Goal: Task Accomplishment & Management: Manage account settings

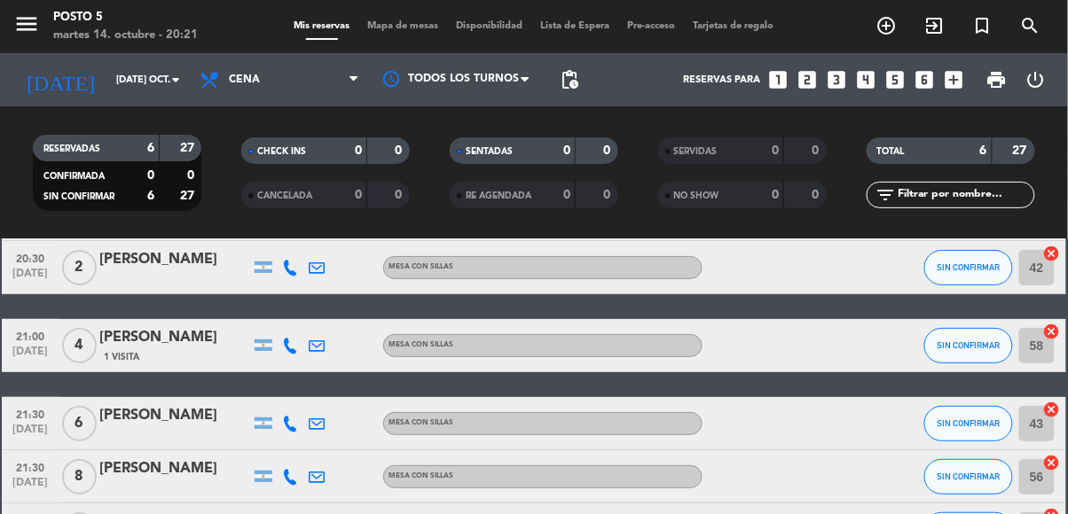
scroll to position [132, 0]
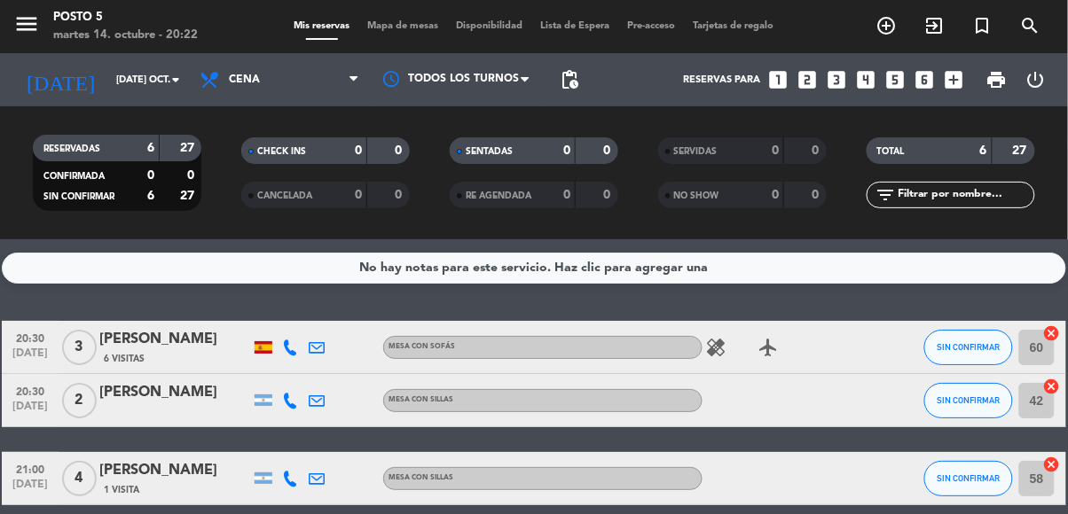
scroll to position [0, 0]
click at [874, 75] on icon "looks_4" at bounding box center [865, 79] width 23 height 23
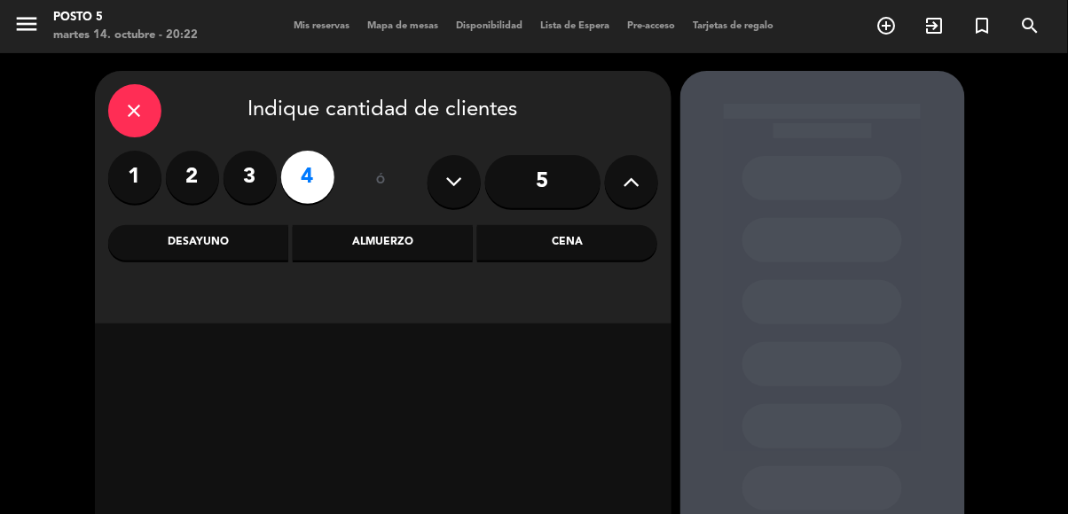
scroll to position [63, 0]
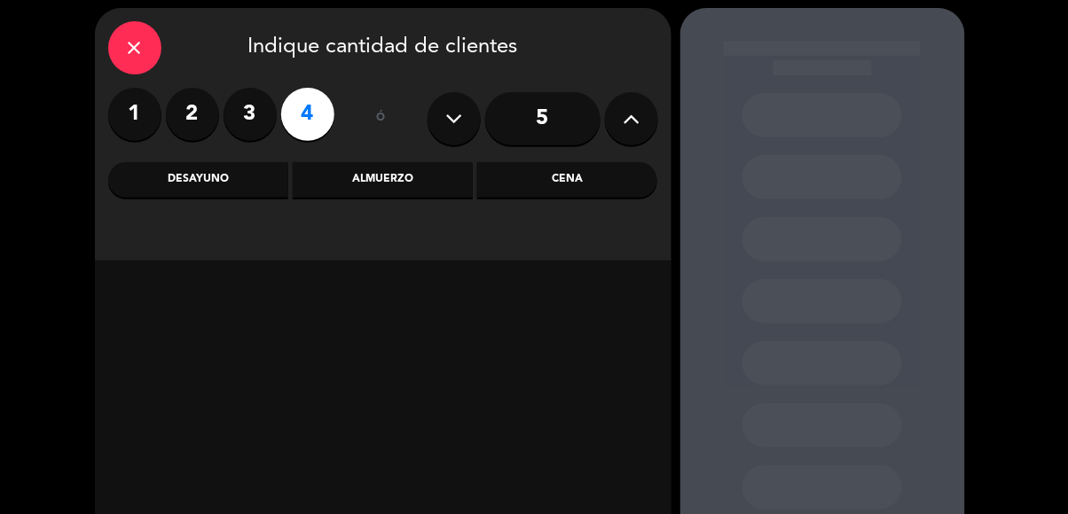
click at [615, 192] on div "Cena" at bounding box center [567, 179] width 180 height 35
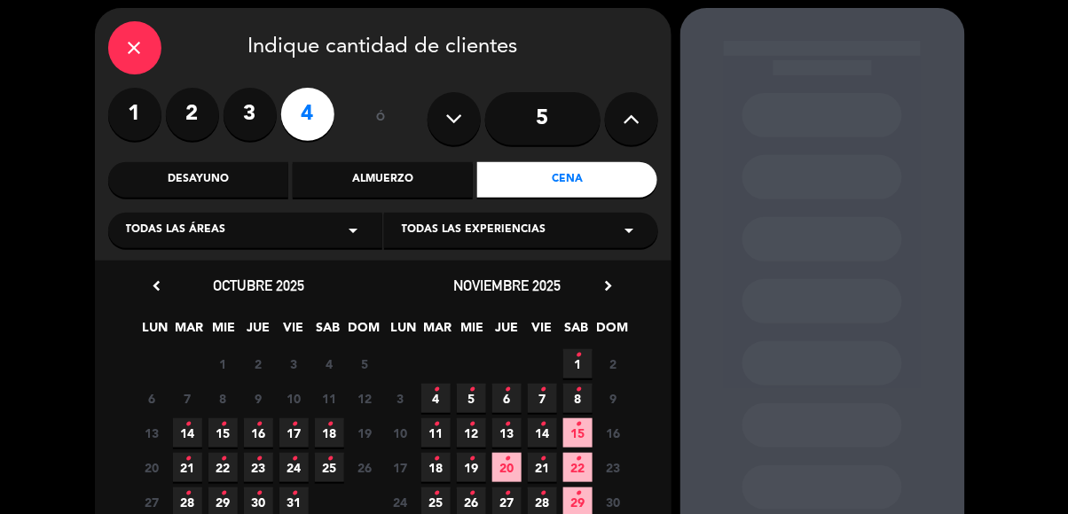
scroll to position [65, 0]
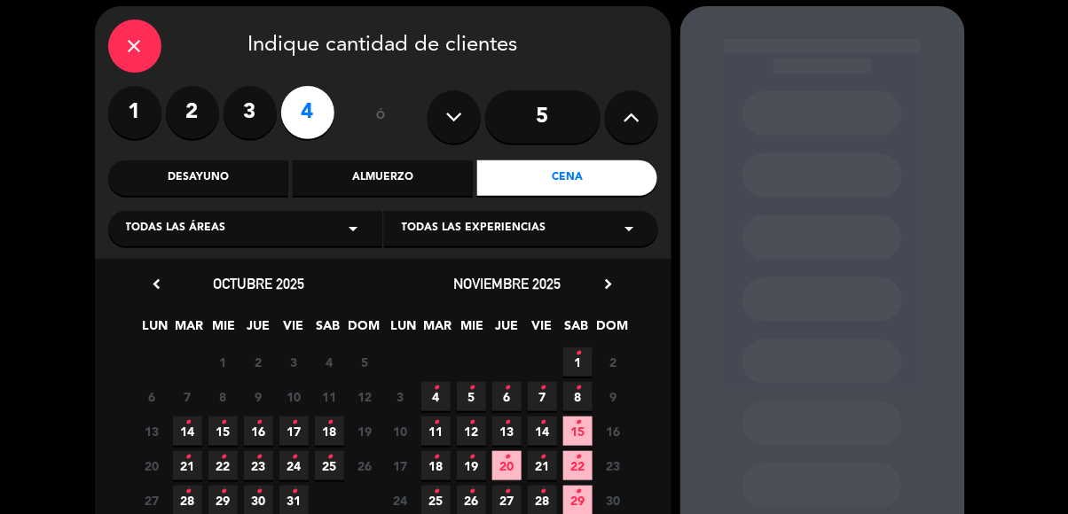
click at [177, 433] on span "14 •" at bounding box center [187, 431] width 29 height 29
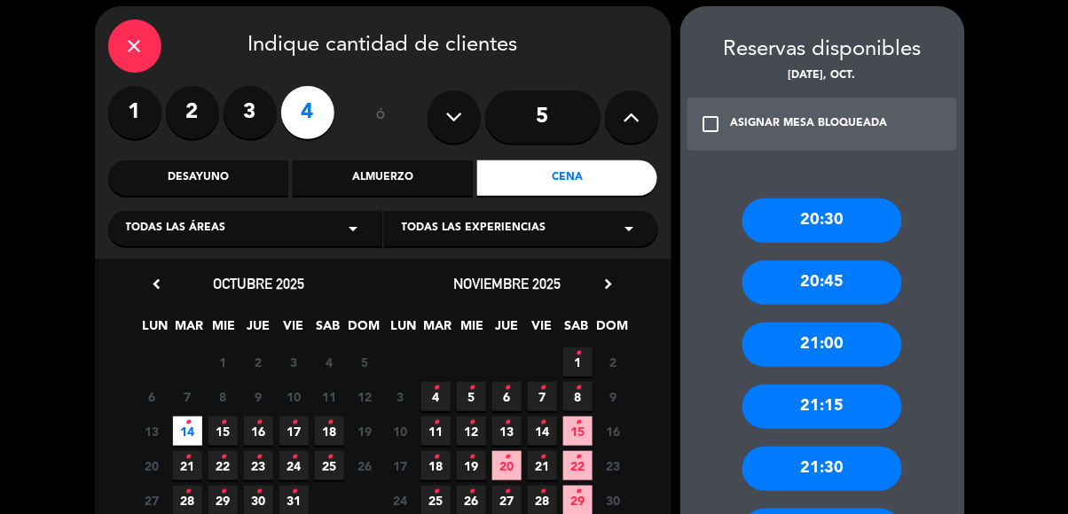
click at [816, 357] on div "21:00" at bounding box center [822, 345] width 160 height 44
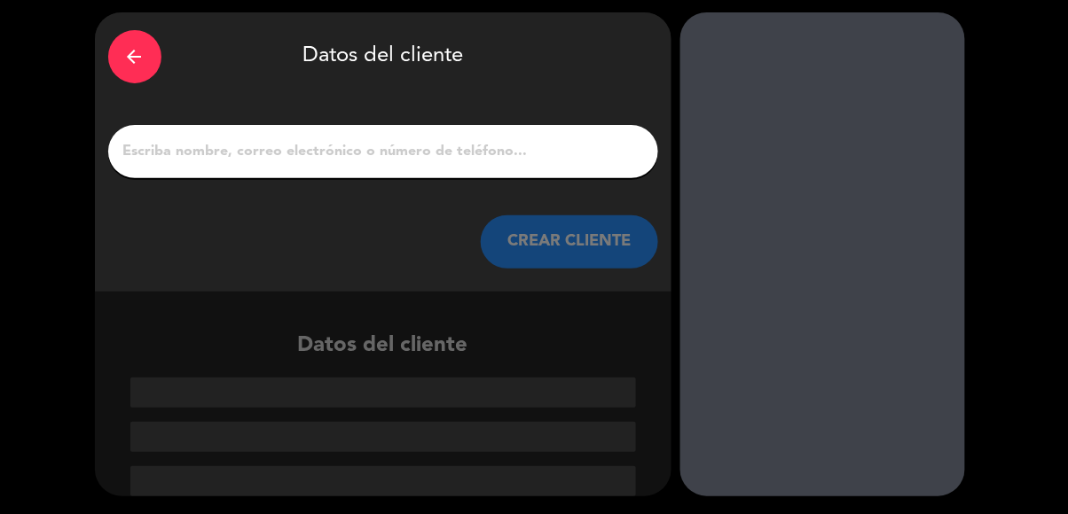
scroll to position [0, 0]
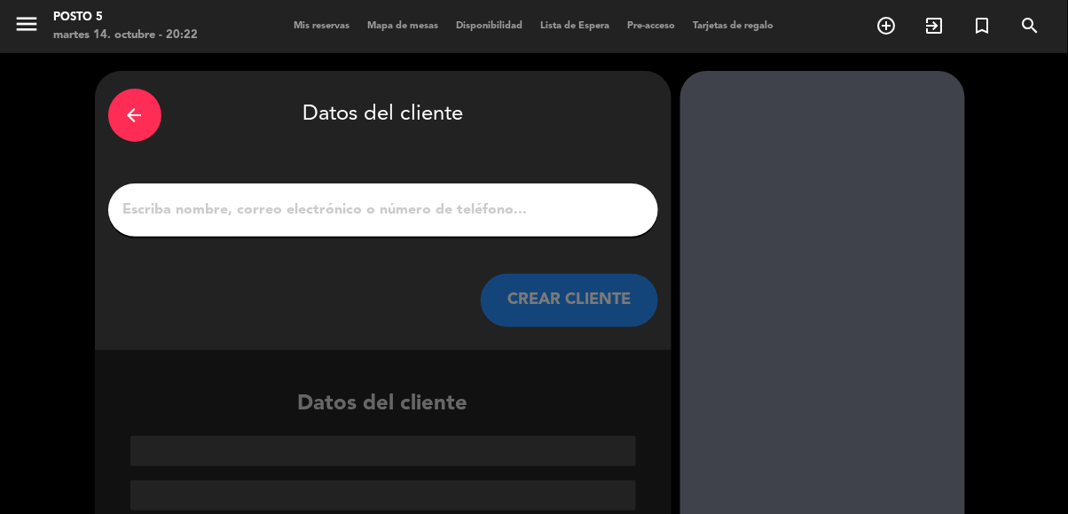
click at [529, 198] on input "1" at bounding box center [383, 210] width 523 height 25
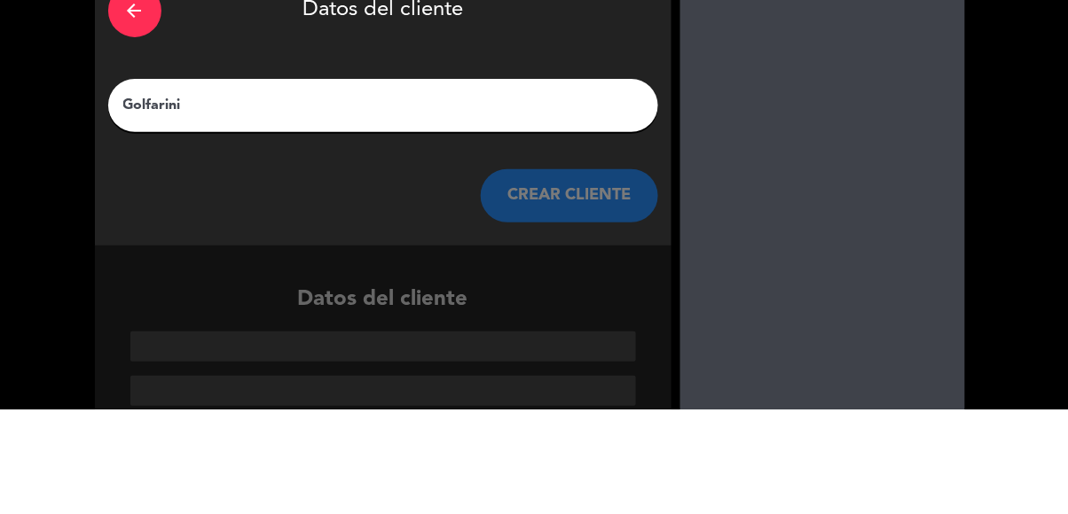
type input "Golfarini"
click at [805, 219] on div at bounding box center [822, 313] width 285 height 484
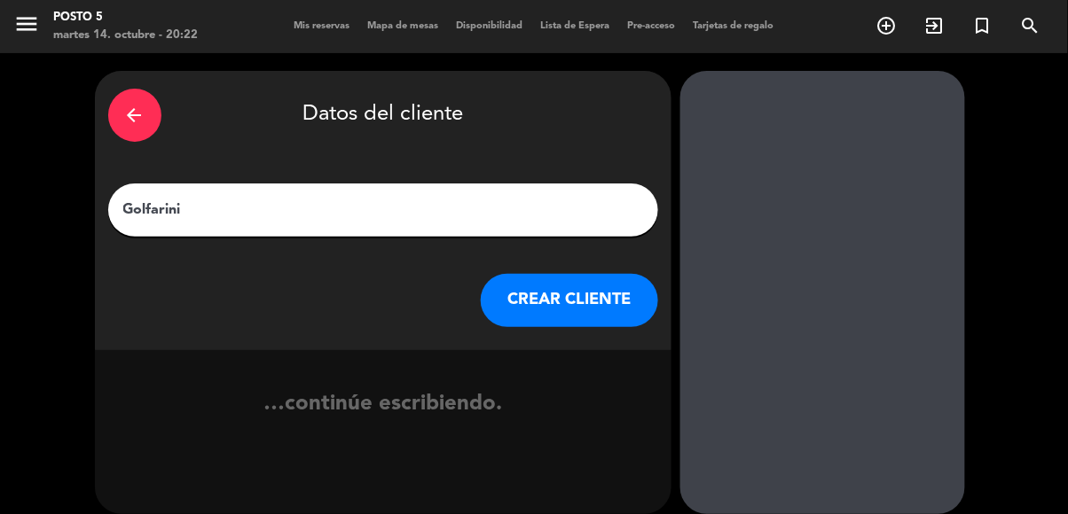
click at [628, 310] on button "CREAR CLIENTE" at bounding box center [569, 300] width 177 height 53
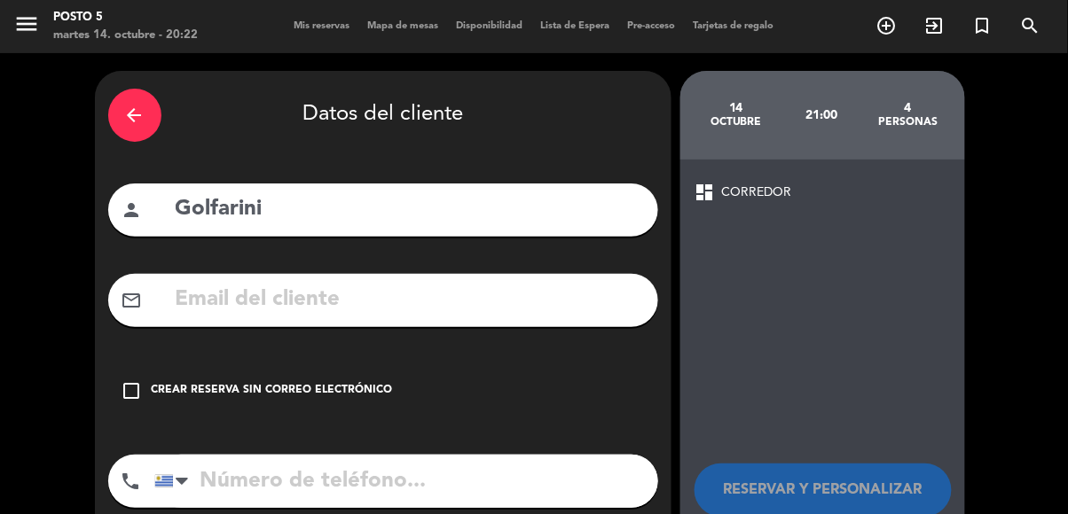
scroll to position [110, 0]
click at [139, 381] on icon "check_box_outline_blank" at bounding box center [132, 391] width 21 height 21
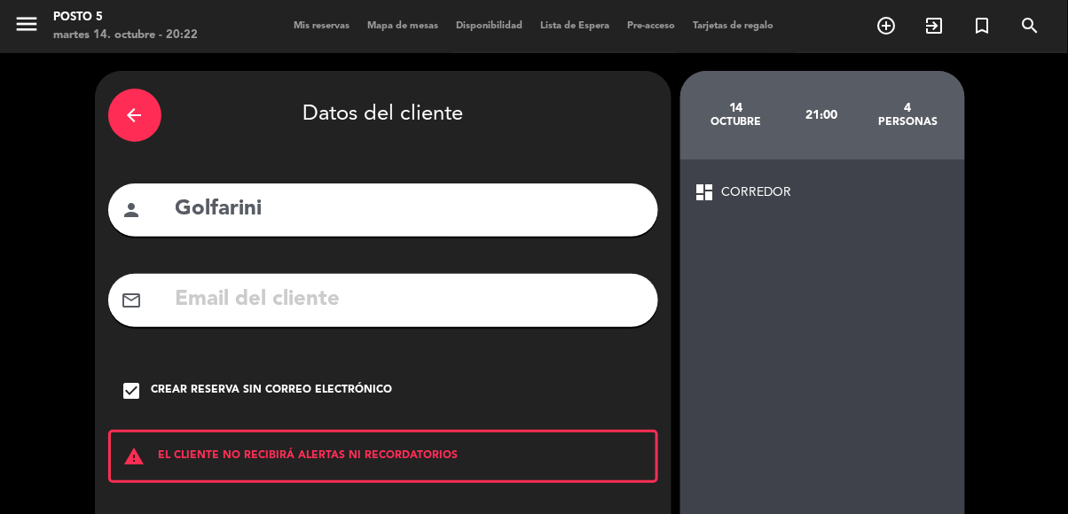
scroll to position [58, 0]
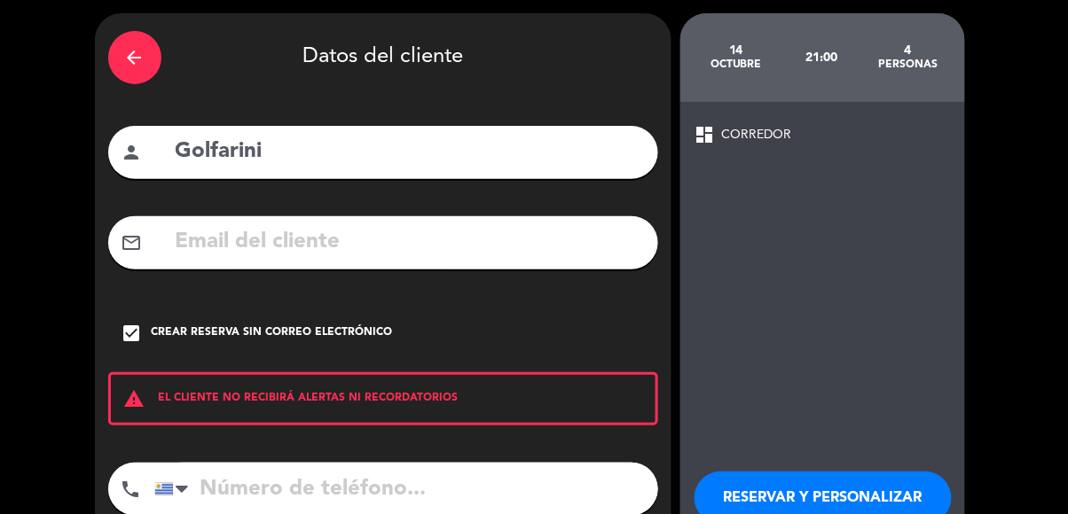
click at [856, 472] on button "RESERVAR Y PERSONALIZAR" at bounding box center [823, 498] width 257 height 53
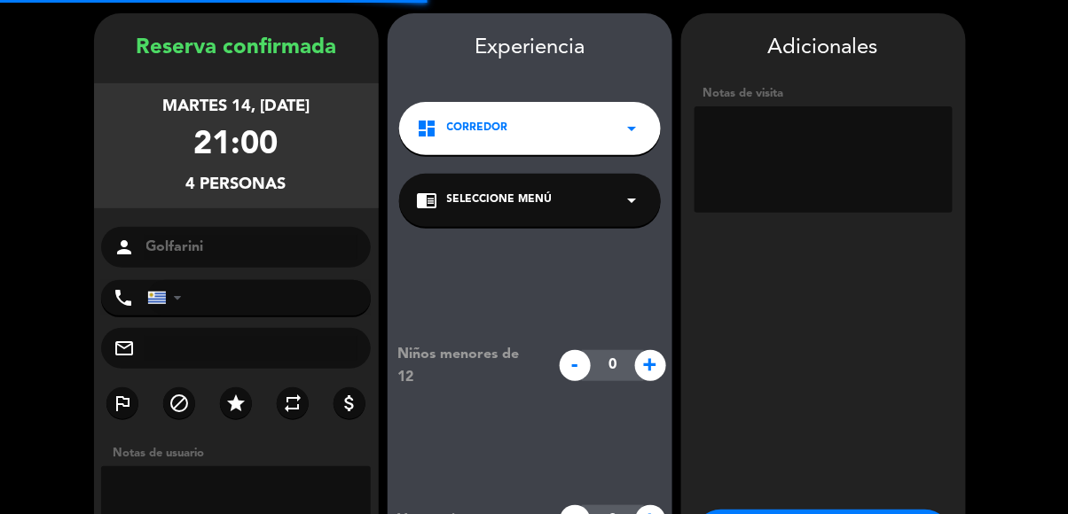
scroll to position [71, 0]
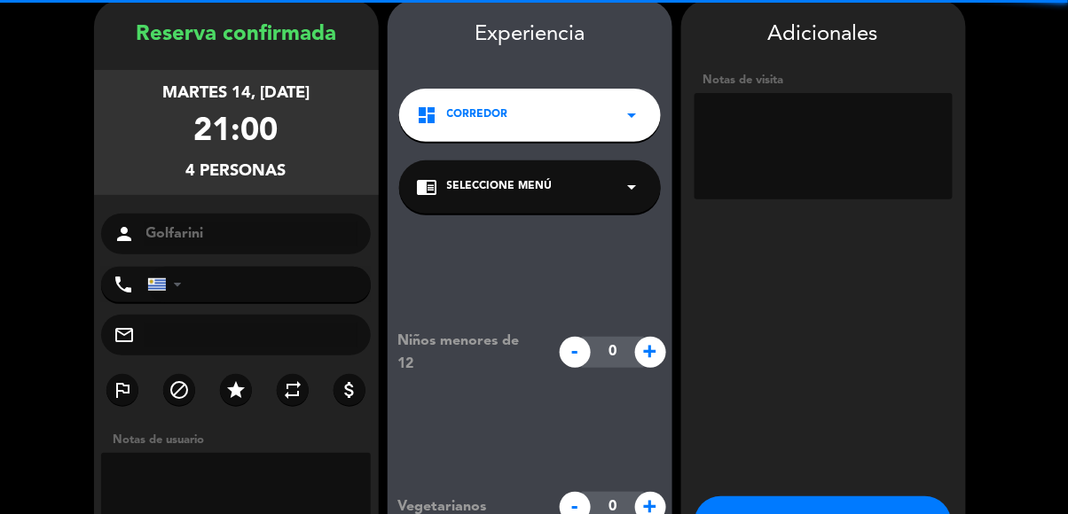
click at [840, 139] on textarea at bounding box center [824, 146] width 258 height 106
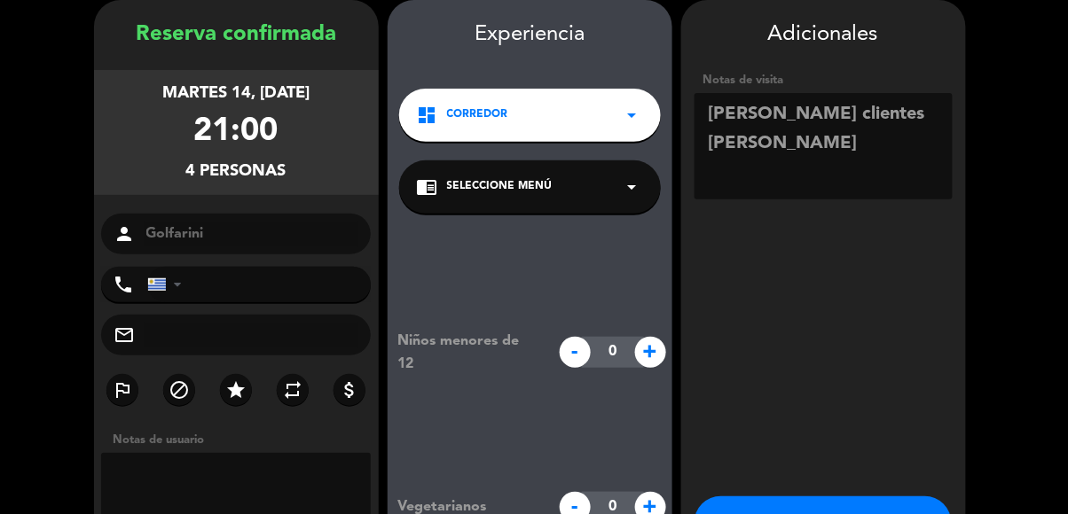
type textarea "Mesa linda clientes Flor"
click at [985, 182] on booking-confirmed "Reserva confirmada martes 14, oct. 2025 21:00 4 personas person Golfarini phone…" at bounding box center [534, 310] width 1032 height 621
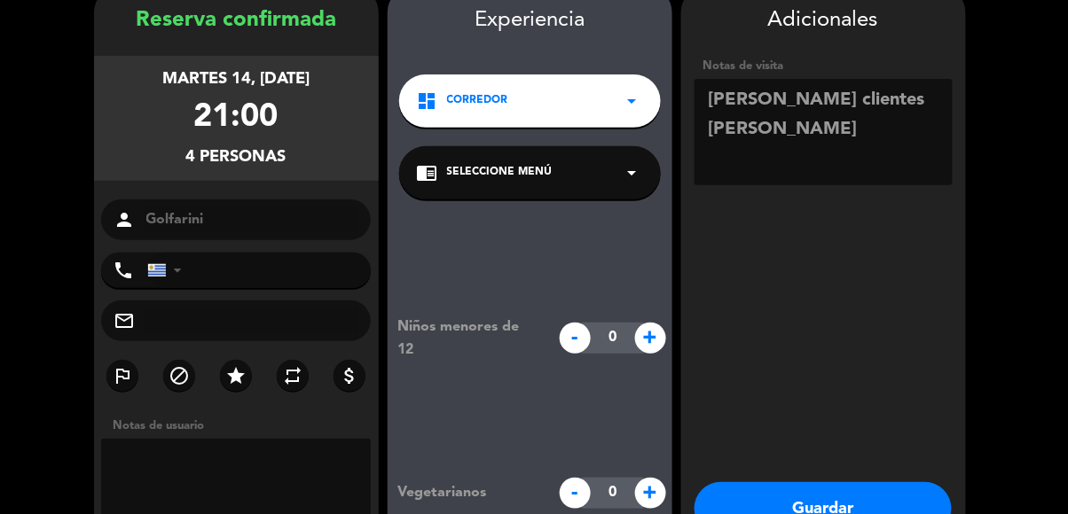
scroll to position [110, 0]
click at [869, 483] on button "Guardar" at bounding box center [823, 509] width 257 height 53
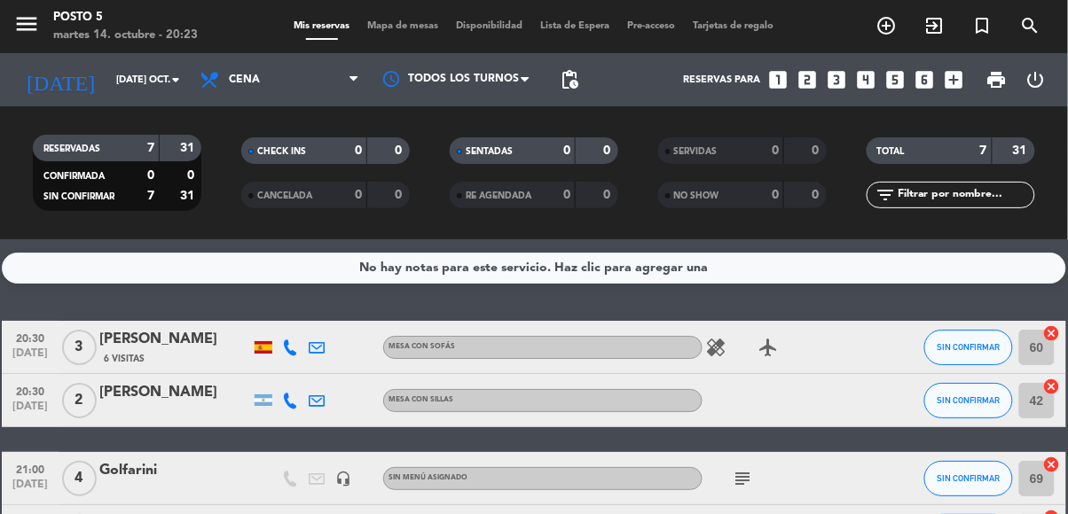
click at [1048, 509] on icon "cancel" at bounding box center [1052, 518] width 18 height 18
click at [1038, 461] on input "69" at bounding box center [1036, 478] width 35 height 35
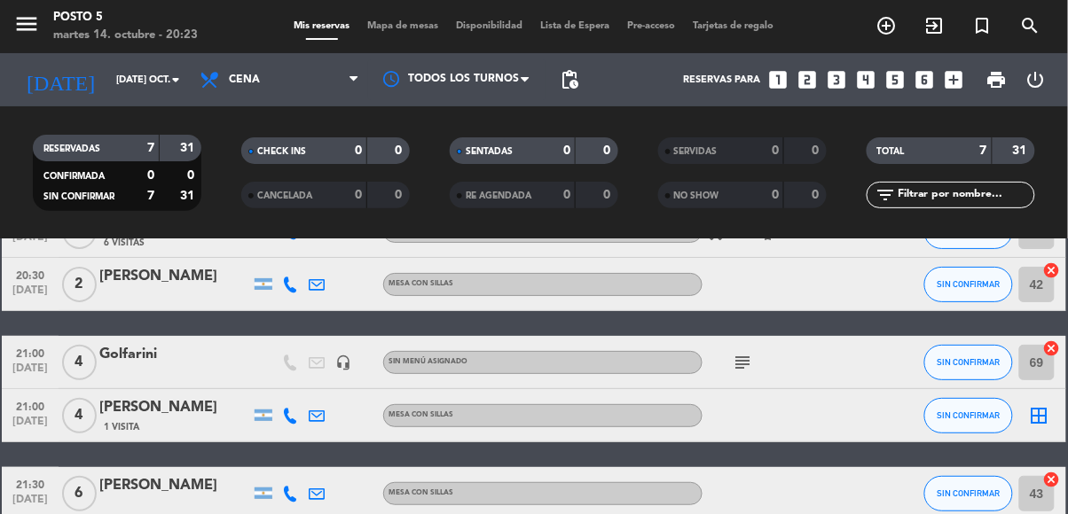
scroll to position [107, 0]
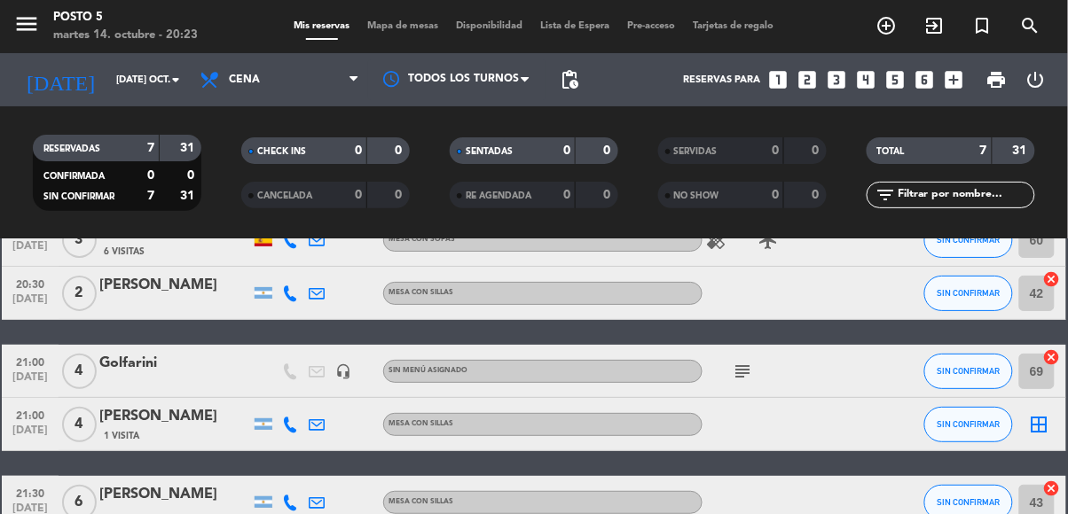
click at [1037, 414] on icon "border_all" at bounding box center [1039, 424] width 21 height 21
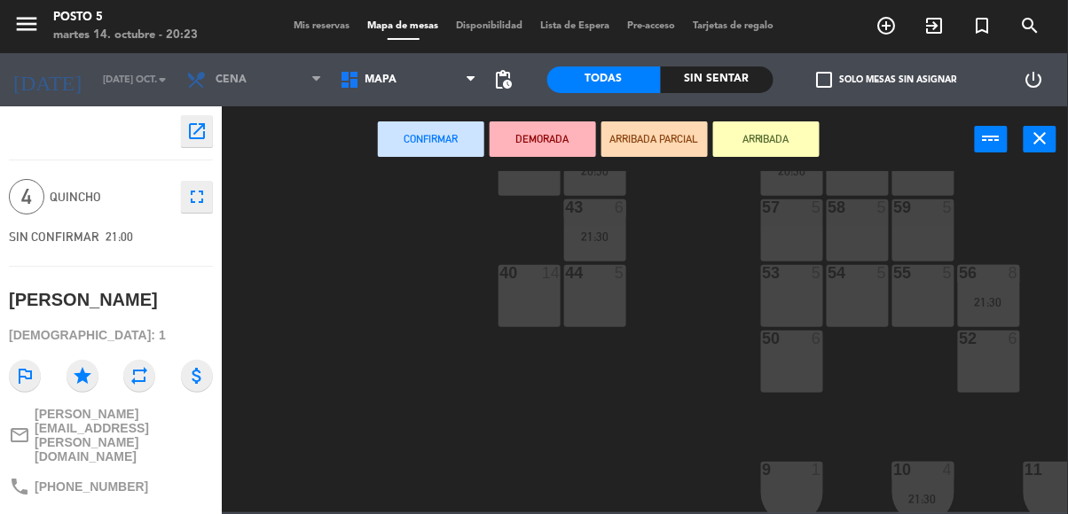
scroll to position [467, 0]
click at [850, 222] on div "58 5" at bounding box center [858, 227] width 62 height 62
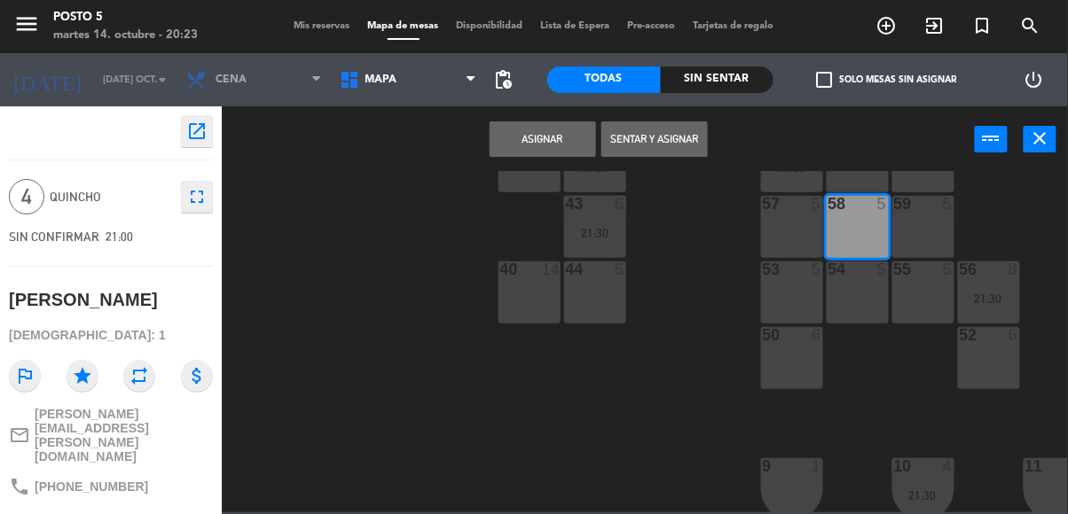
click at [579, 130] on button "Asignar" at bounding box center [543, 139] width 106 height 35
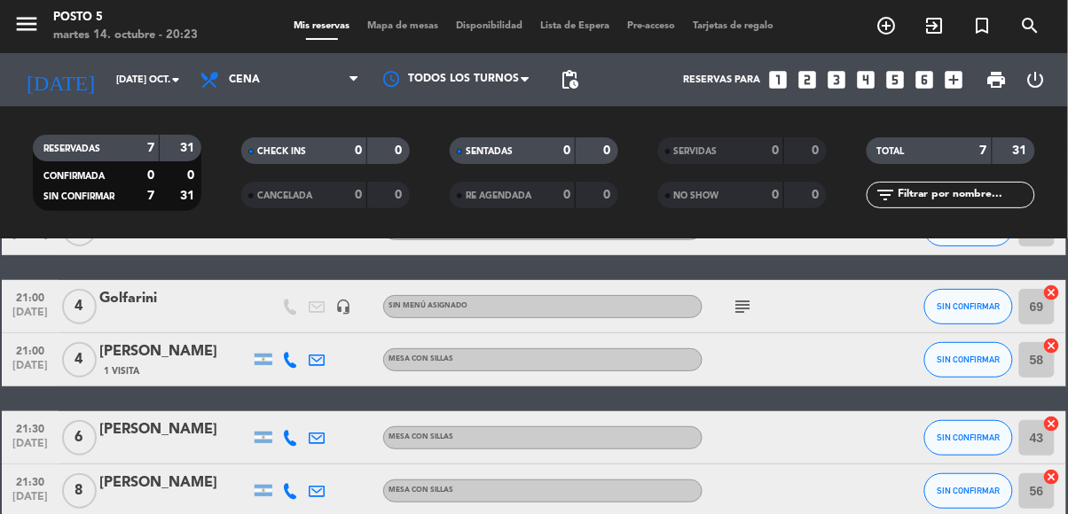
scroll to position [157, 0]
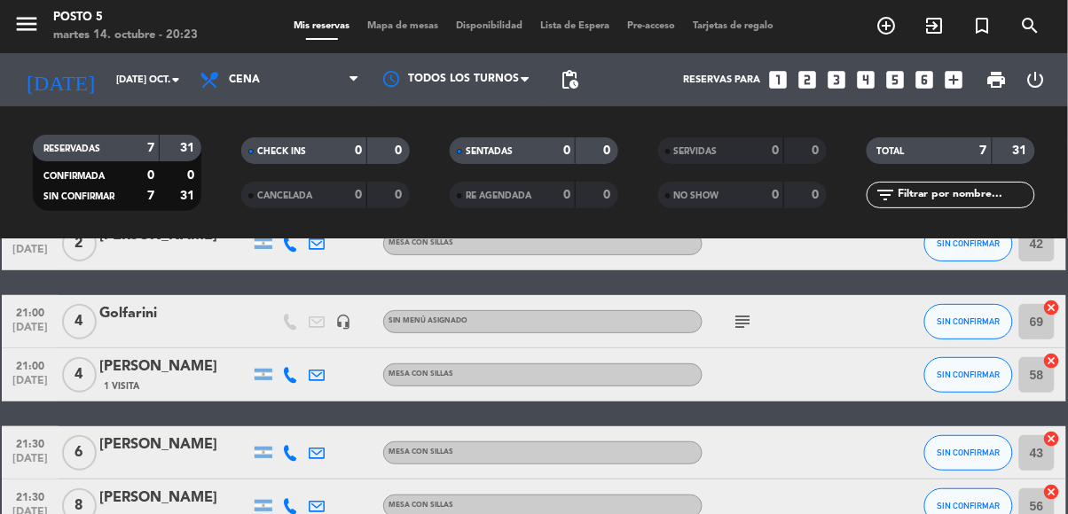
click at [1041, 304] on input "69" at bounding box center [1036, 321] width 35 height 35
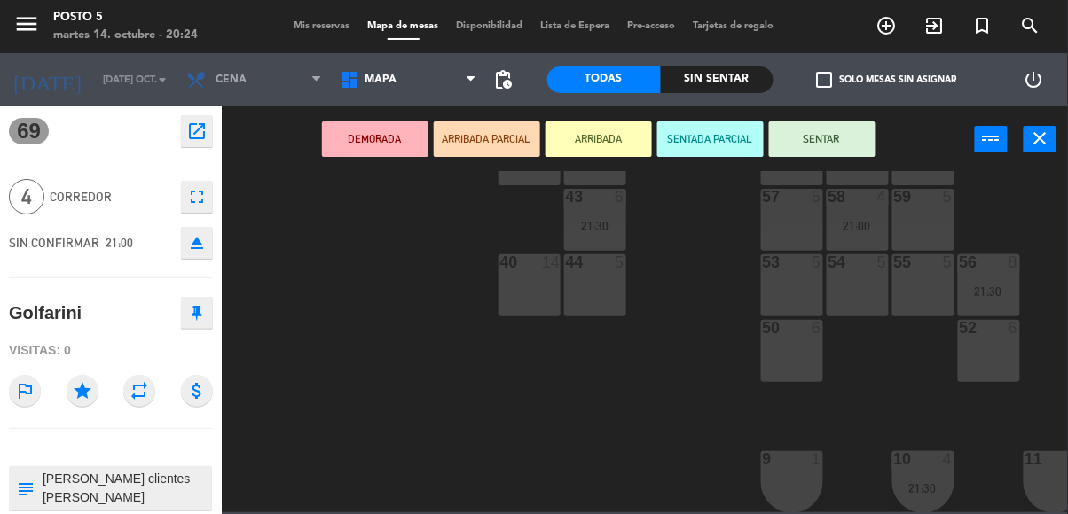
scroll to position [482, 0]
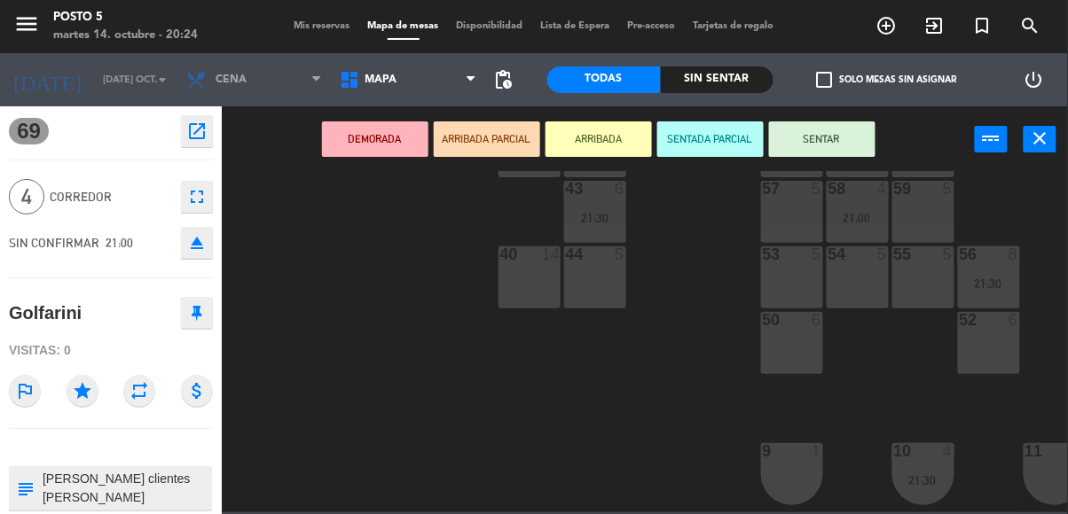
click at [816, 327] on div "6" at bounding box center [817, 320] width 11 height 16
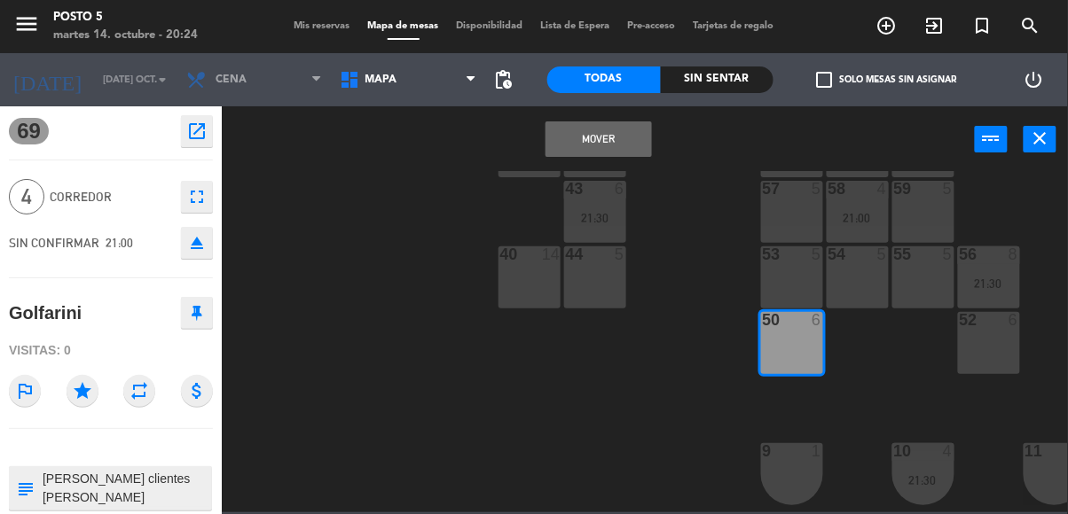
click at [797, 341] on div "50 6" at bounding box center [792, 343] width 62 height 62
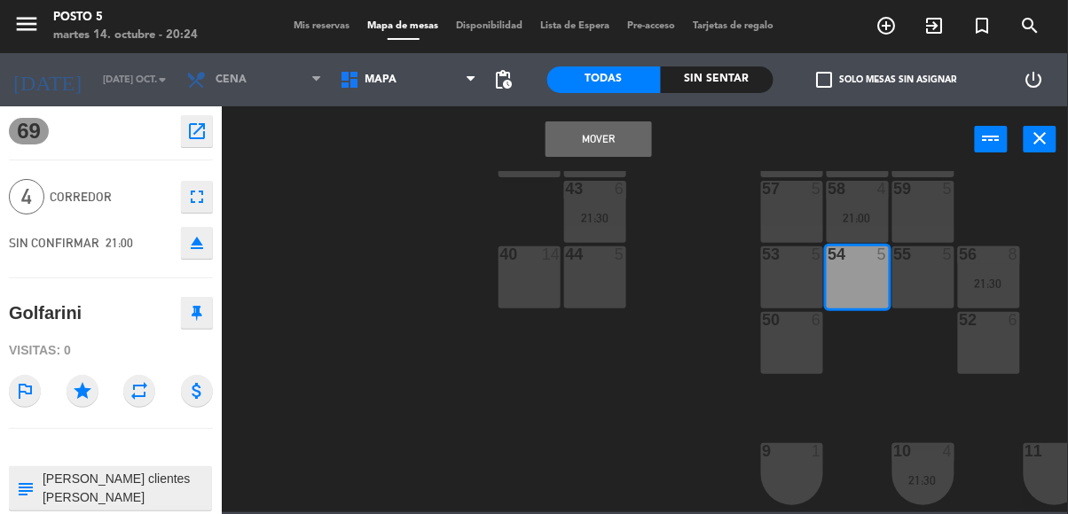
click at [799, 234] on div "57 5" at bounding box center [792, 212] width 62 height 62
click at [787, 202] on div "57 5" at bounding box center [792, 212] width 62 height 62
click at [795, 248] on div at bounding box center [791, 255] width 29 height 16
click at [801, 213] on div "57 5" at bounding box center [792, 212] width 62 height 62
click at [781, 280] on div "53 5" at bounding box center [792, 278] width 62 height 62
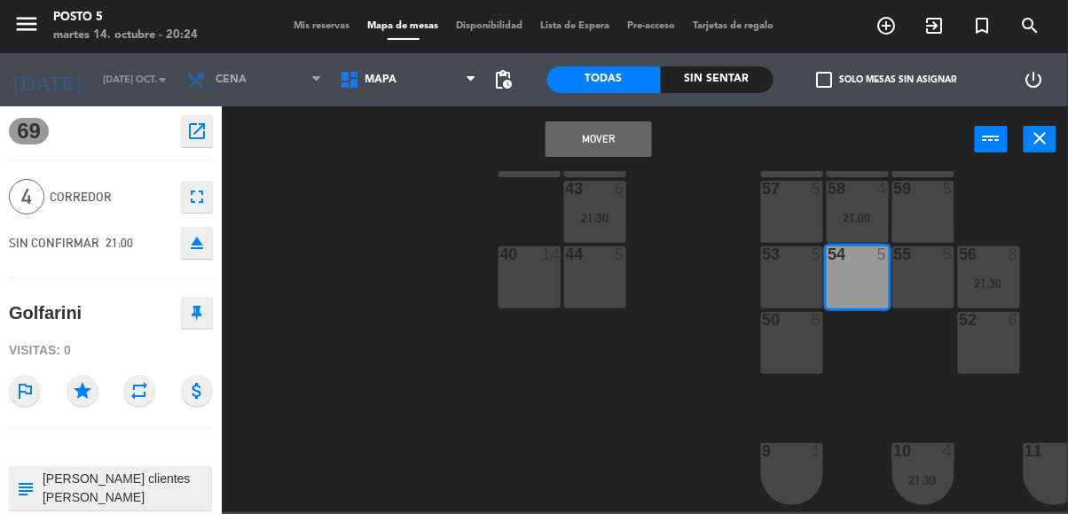
click at [867, 298] on div "54 5" at bounding box center [858, 278] width 62 height 62
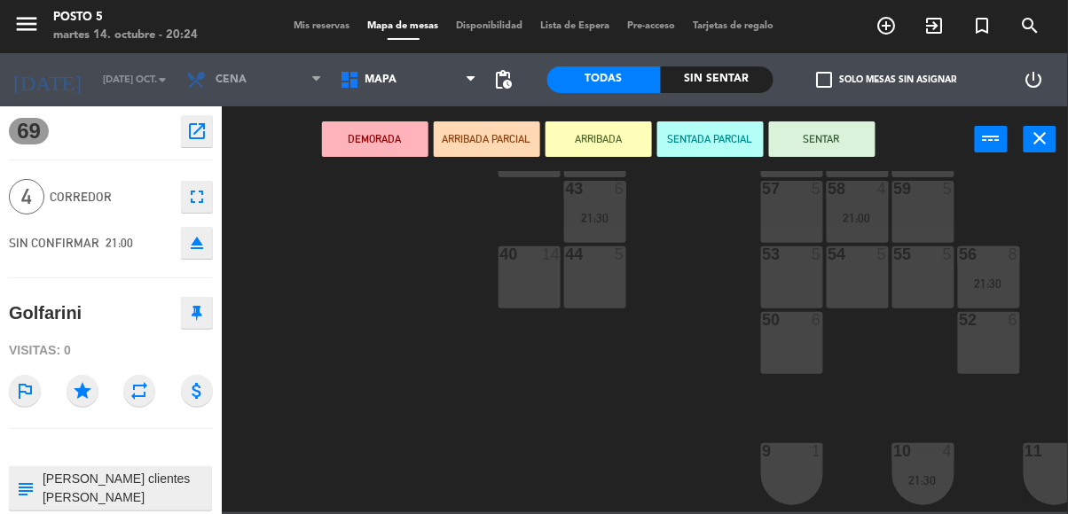
click at [809, 214] on div "57 5" at bounding box center [792, 212] width 62 height 62
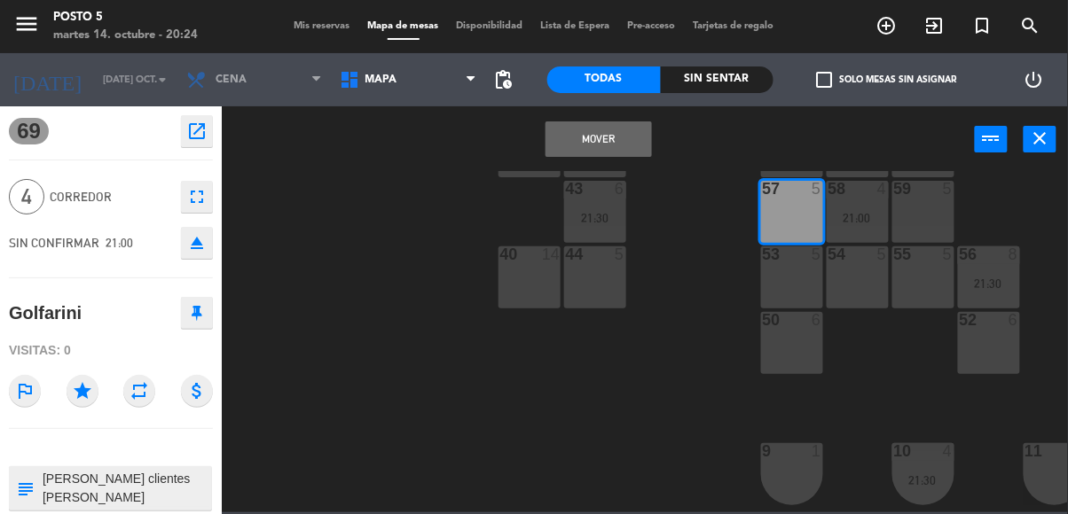
click at [606, 142] on button "Mover" at bounding box center [599, 139] width 106 height 35
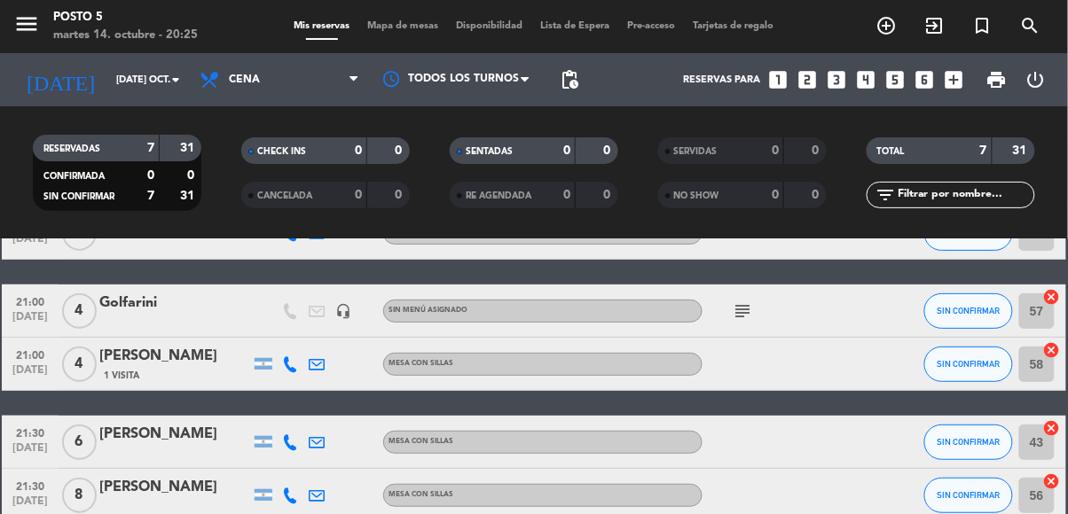
scroll to position [163, 0]
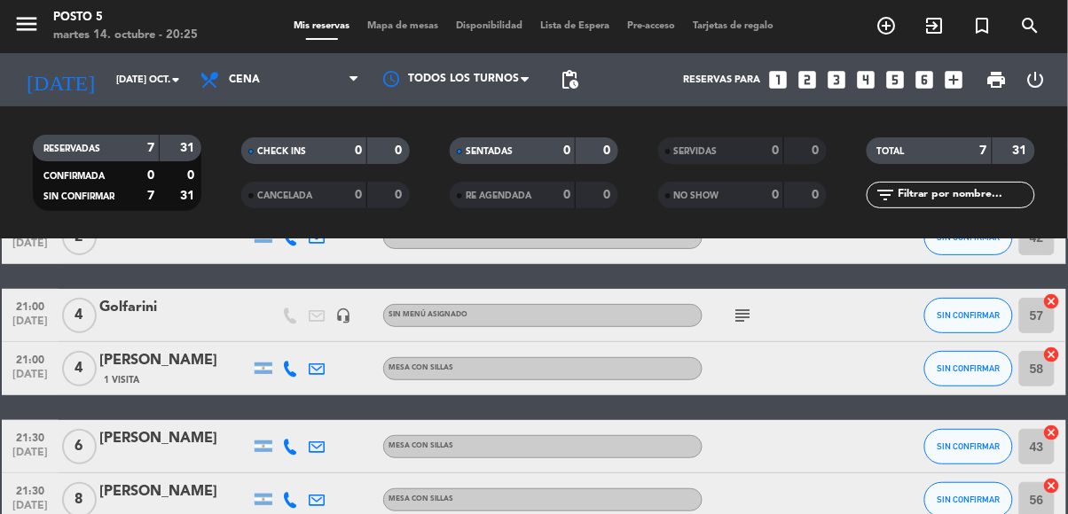
click at [1025, 351] on input "58" at bounding box center [1036, 368] width 35 height 35
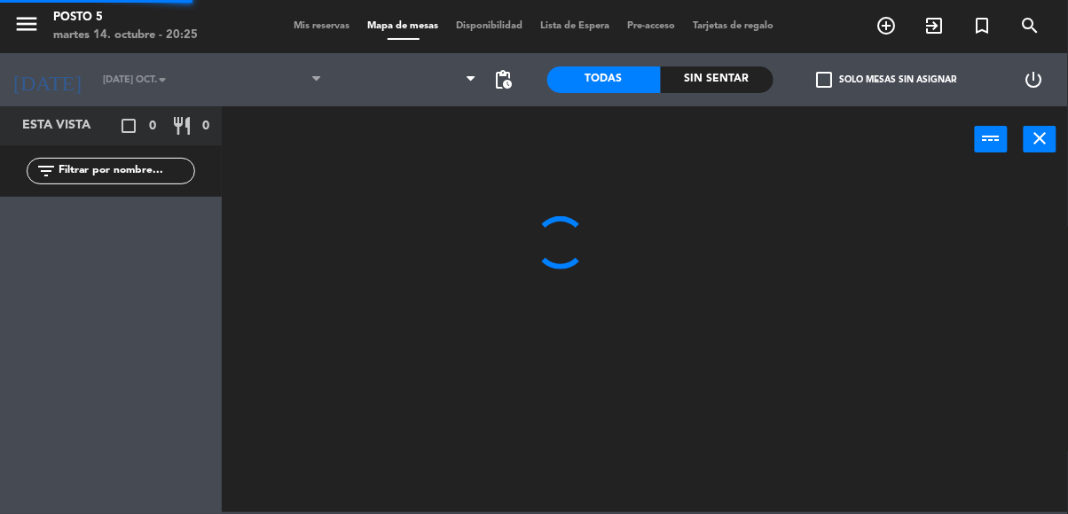
click at [1026, 265] on div at bounding box center [650, 341] width 836 height 341
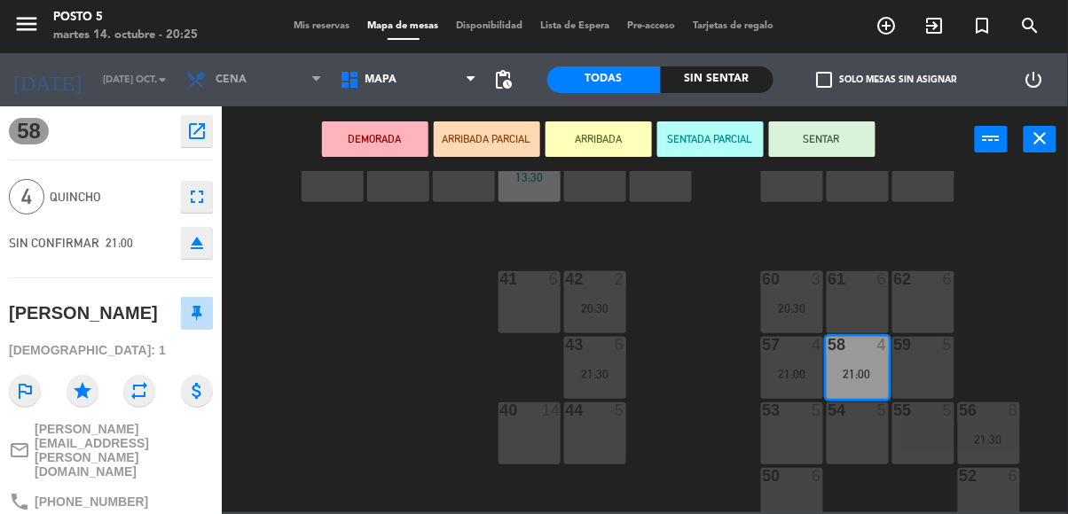
scroll to position [326, 0]
click at [782, 368] on div "21:00" at bounding box center [792, 374] width 62 height 12
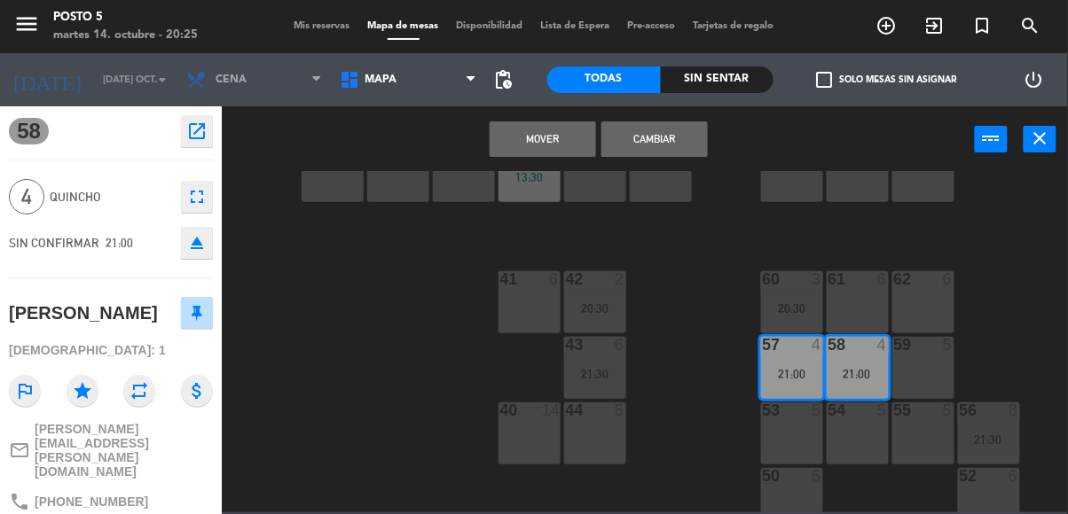
click at [659, 130] on button "Cambiar" at bounding box center [654, 139] width 106 height 35
click at [691, 141] on button "Cambiar" at bounding box center [654, 139] width 106 height 35
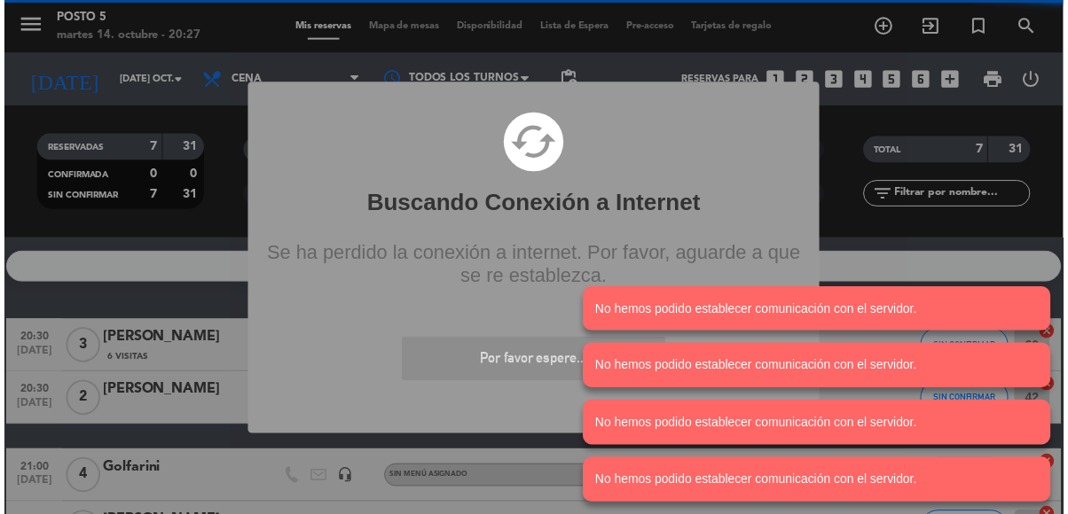
scroll to position [85, 0]
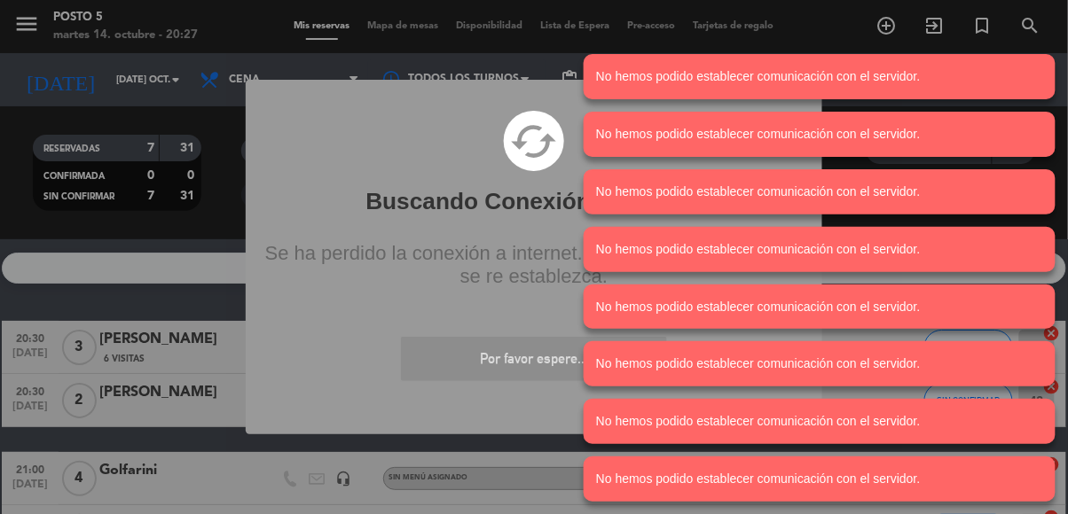
click at [463, 302] on div "Se ha perdido la conexión a internet. Por favor, aguarde a que se re establezca." at bounding box center [534, 267] width 572 height 84
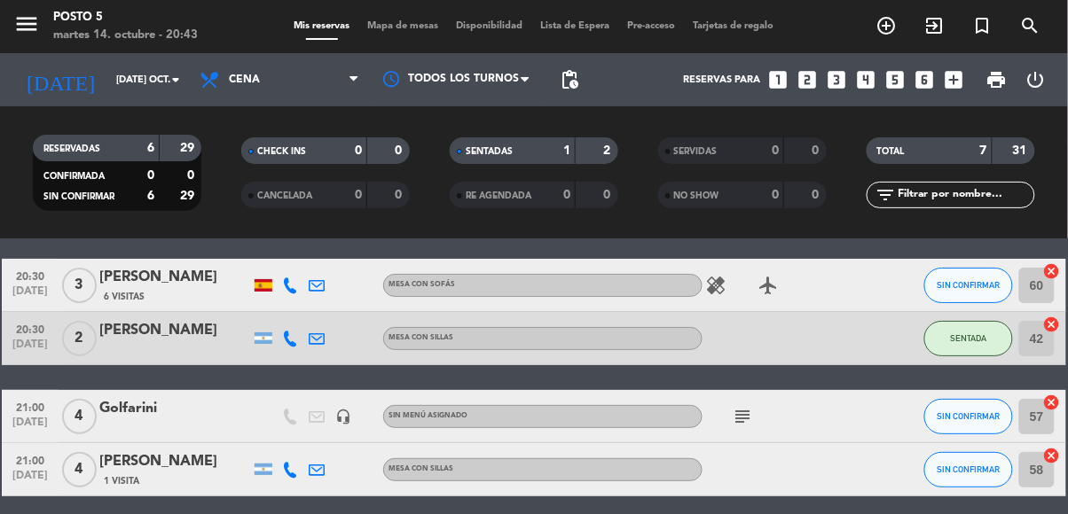
scroll to position [50, 0]
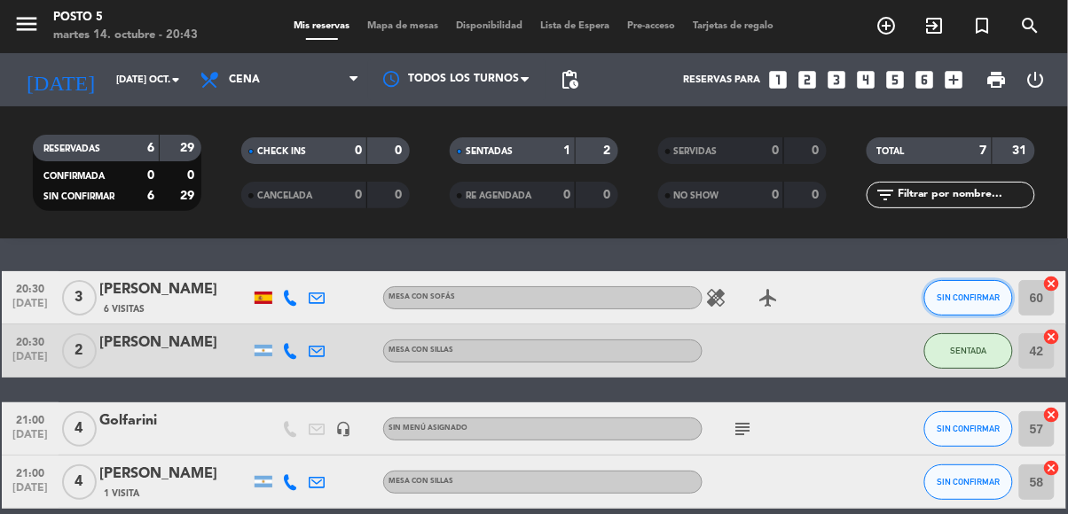
click at [971, 295] on span "SIN CONFIRMAR" at bounding box center [969, 298] width 63 height 10
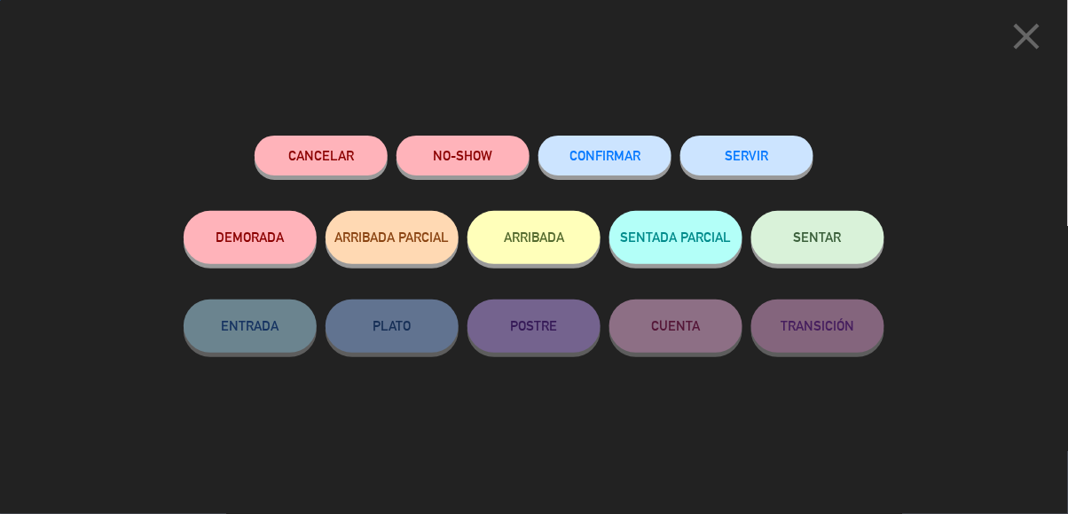
click at [839, 224] on button "SENTAR" at bounding box center [817, 237] width 133 height 53
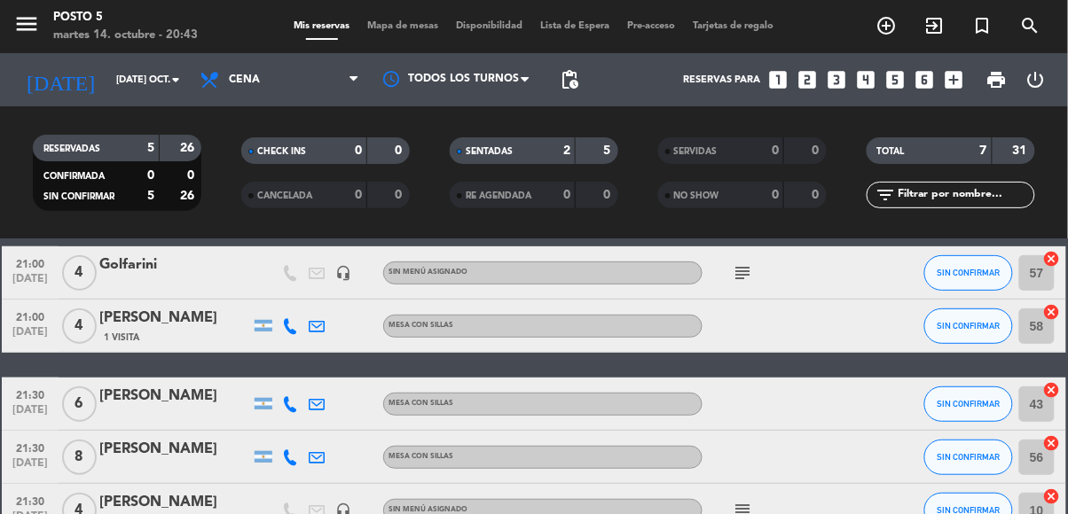
scroll to position [21, 0]
